Goal: Book appointment/travel/reservation

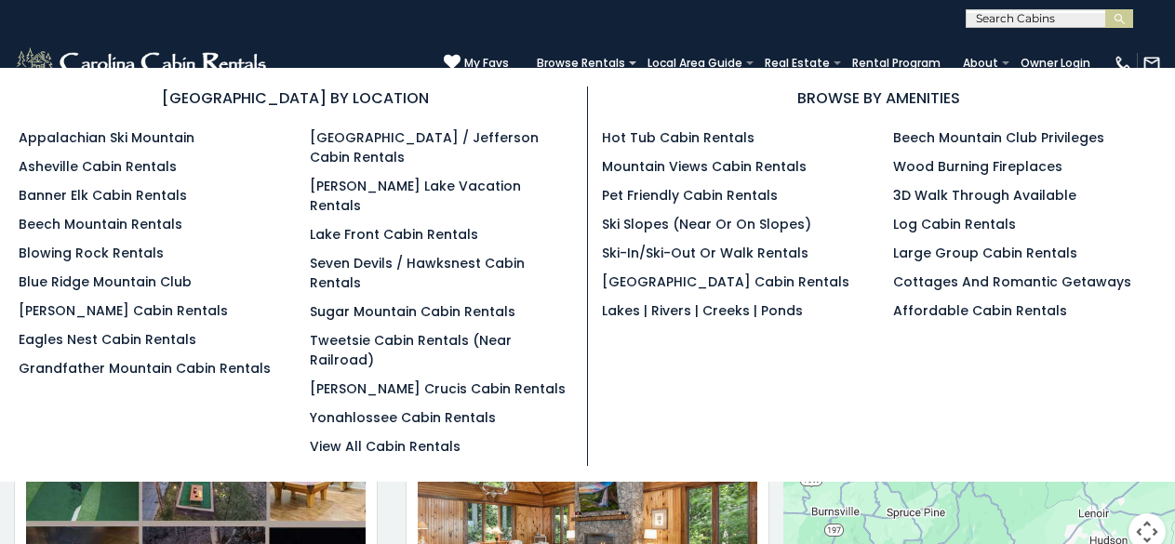
scroll to position [10, 0]
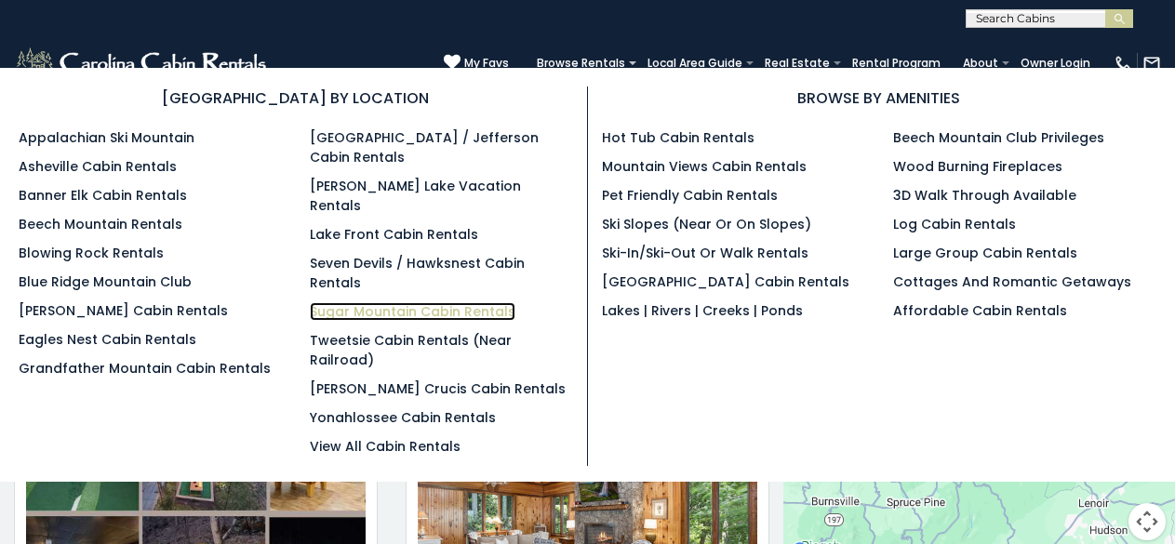
click at [337, 302] on link "Sugar Mountain Cabin Rentals" at bounding box center [413, 311] width 206 height 19
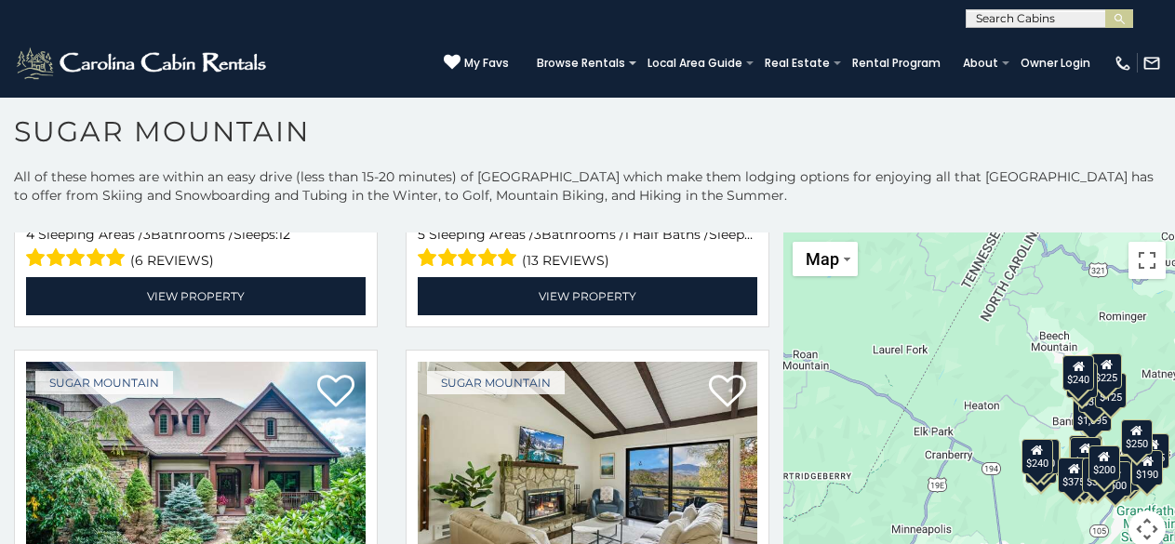
scroll to position [47, 23]
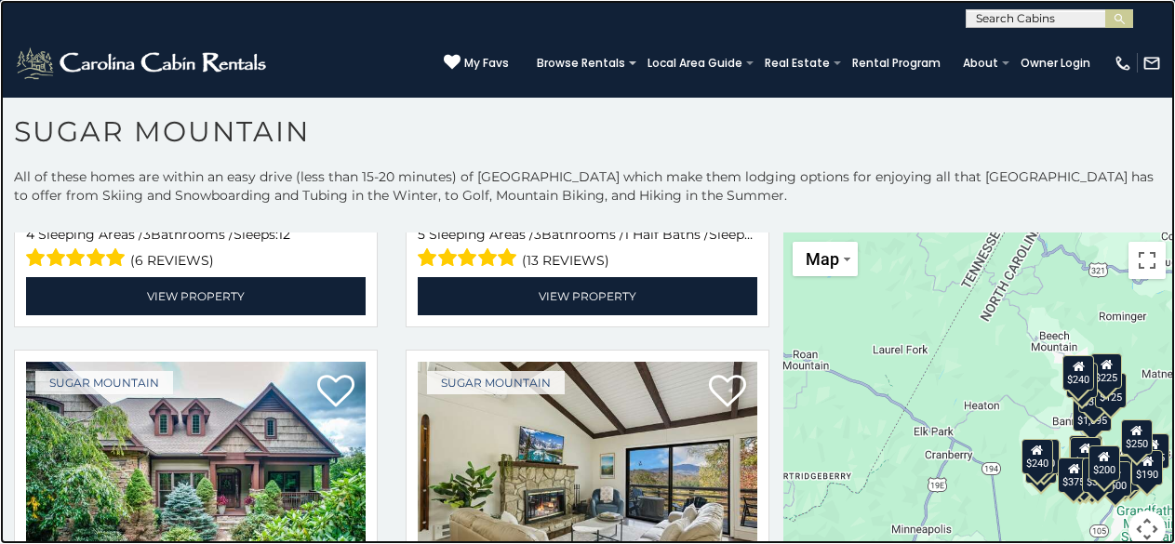
click at [247, 22] on link at bounding box center [587, 272] width 1175 height 544
